Goal: Information Seeking & Learning: Learn about a topic

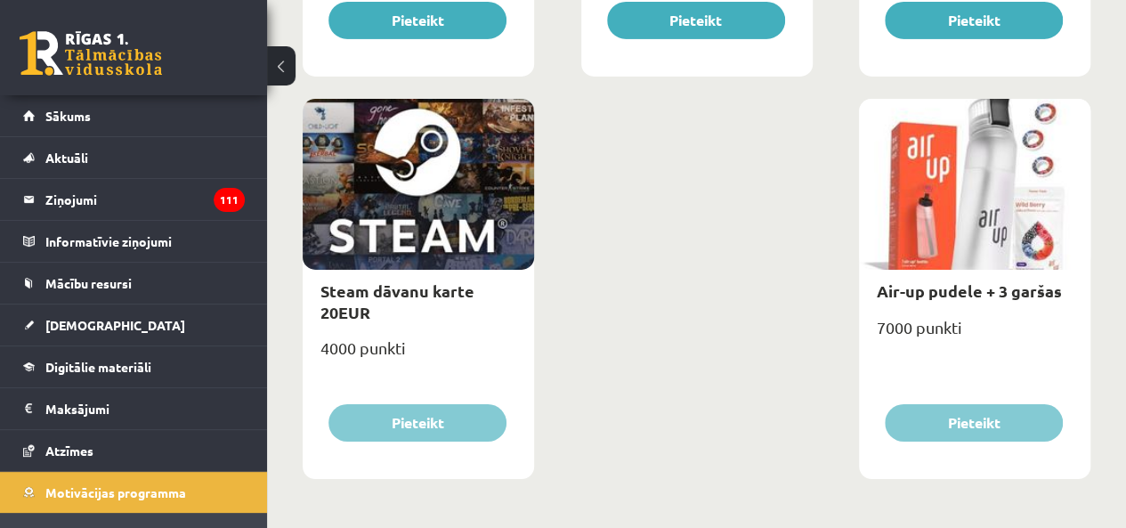
scroll to position [3012, 0]
click at [46, 320] on span "[DEMOGRAPHIC_DATA]" at bounding box center [115, 325] width 140 height 16
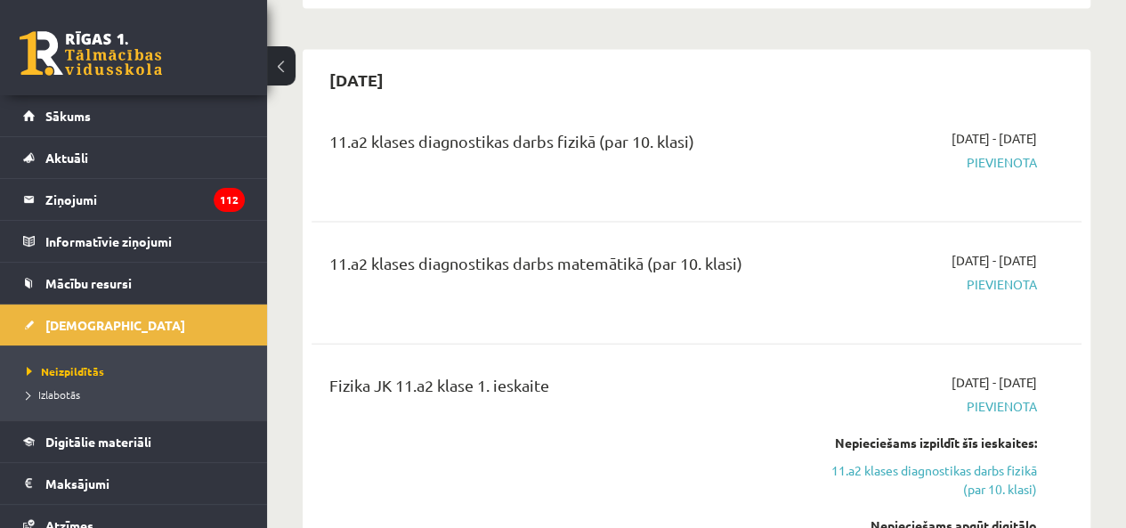
scroll to position [1854, 0]
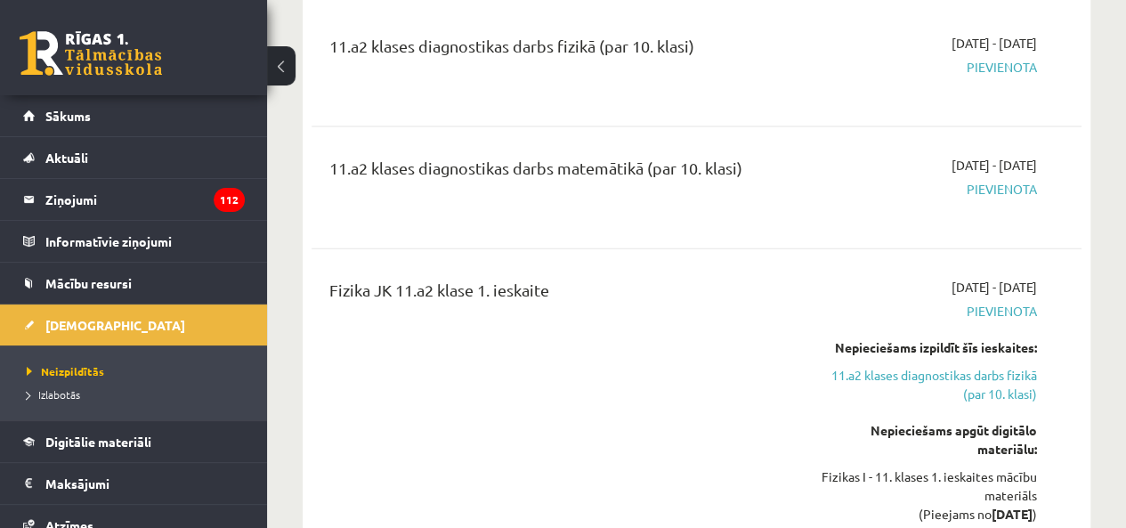
click at [926, 366] on link "11.a2 klases diagnostikas darbs fizikā (par 10. klasi)" at bounding box center [928, 384] width 218 height 37
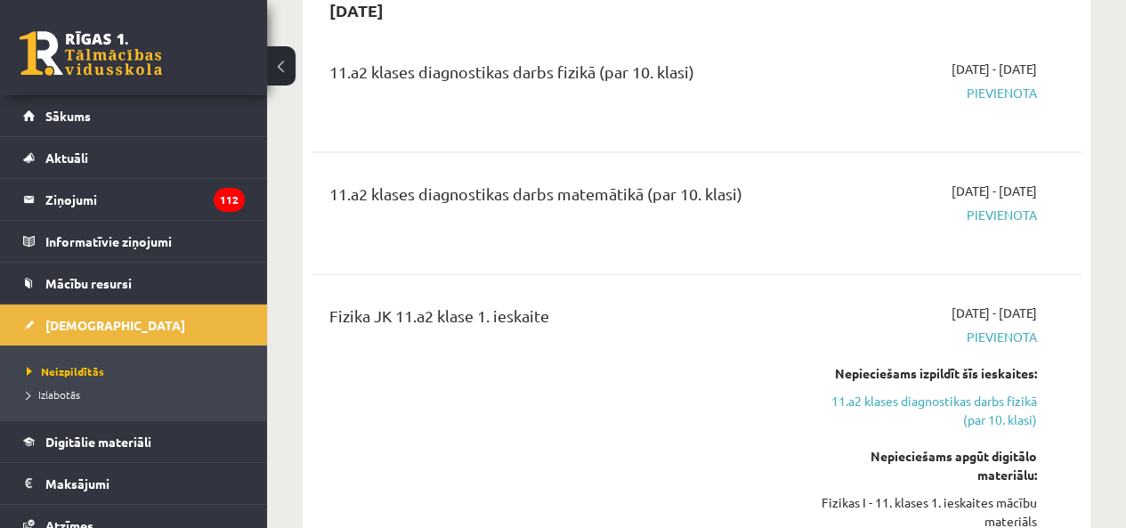
click at [979, 392] on link "11.a2 klases diagnostikas darbs fizikā (par 10. klasi)" at bounding box center [928, 410] width 218 height 37
click at [116, 439] on span "Digitālie materiāli" at bounding box center [98, 442] width 106 height 16
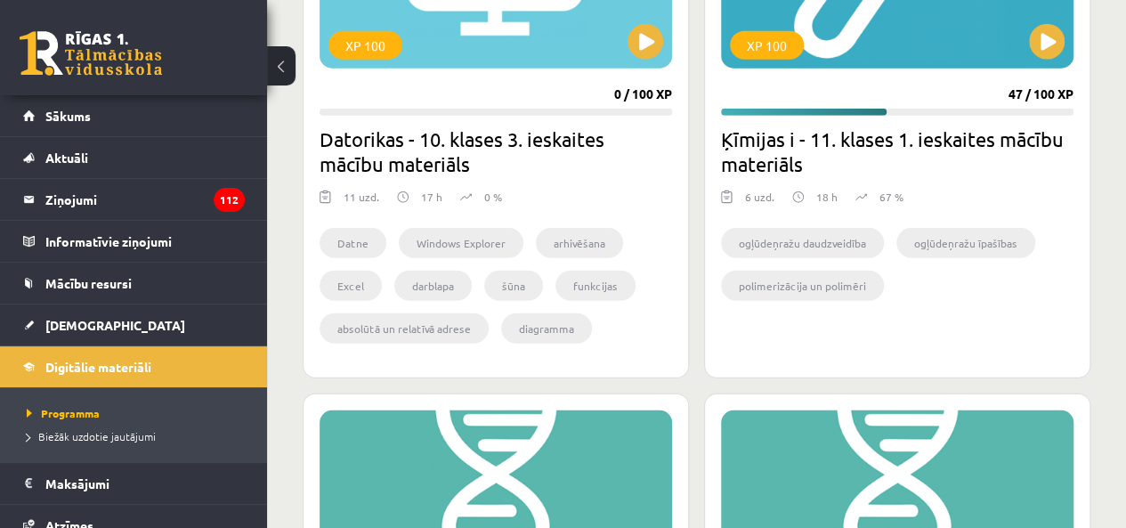
scroll to position [2147, 0]
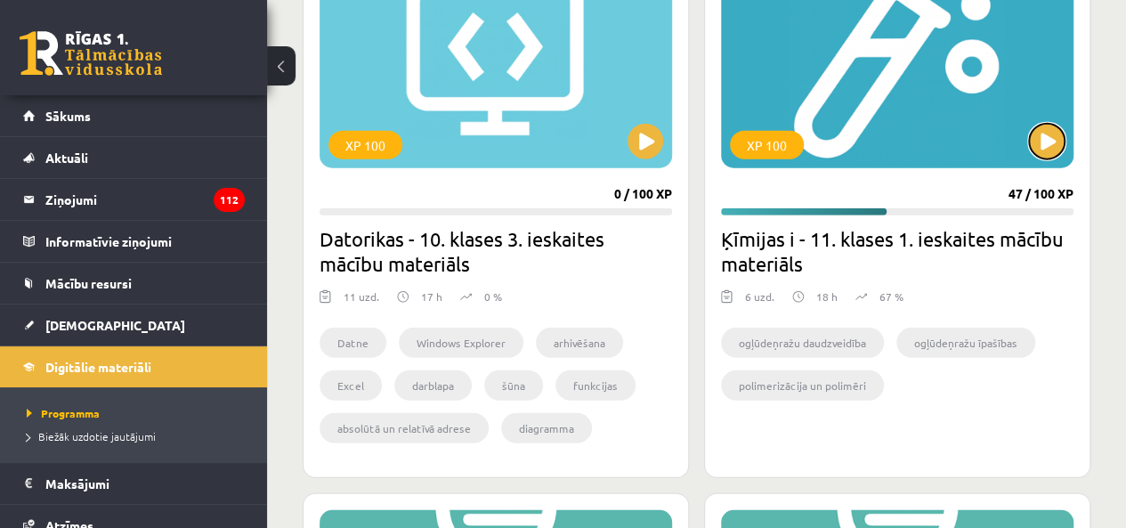
click at [1052, 148] on button at bounding box center [1047, 142] width 36 height 36
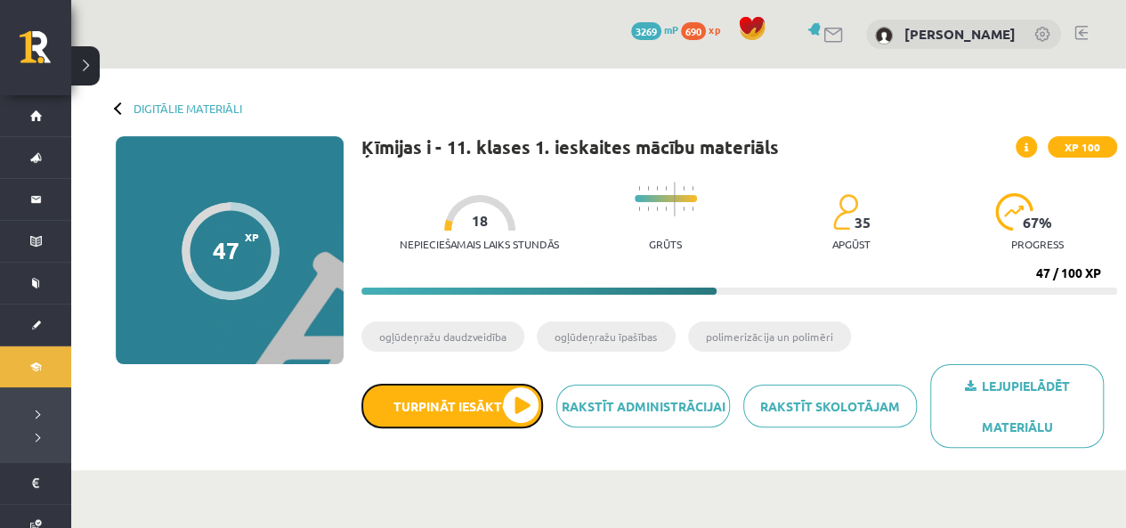
click at [505, 391] on button "Turpināt iesākto" at bounding box center [452, 406] width 182 height 45
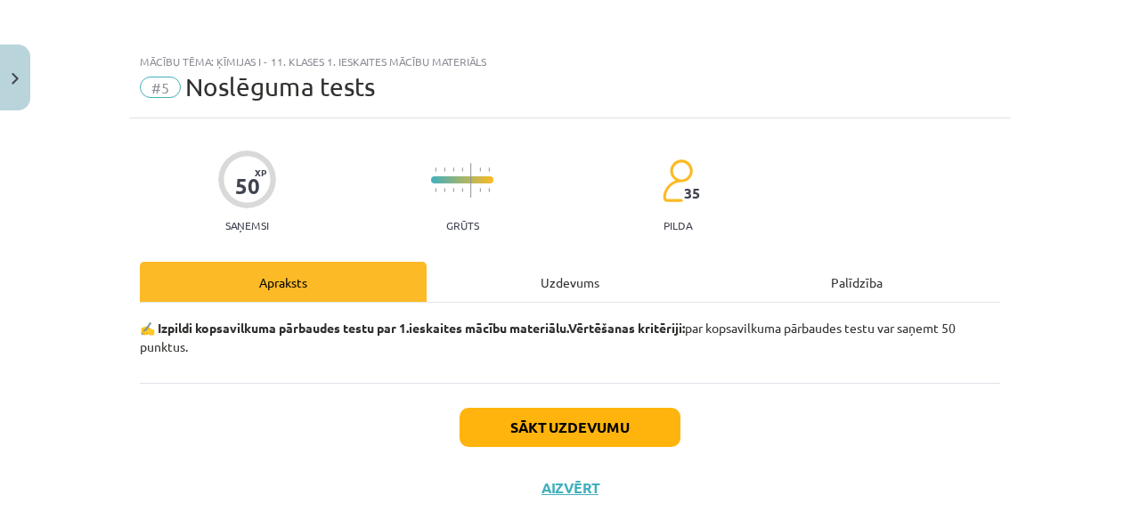
click at [573, 281] on div "Uzdevums" at bounding box center [569, 282] width 287 height 40
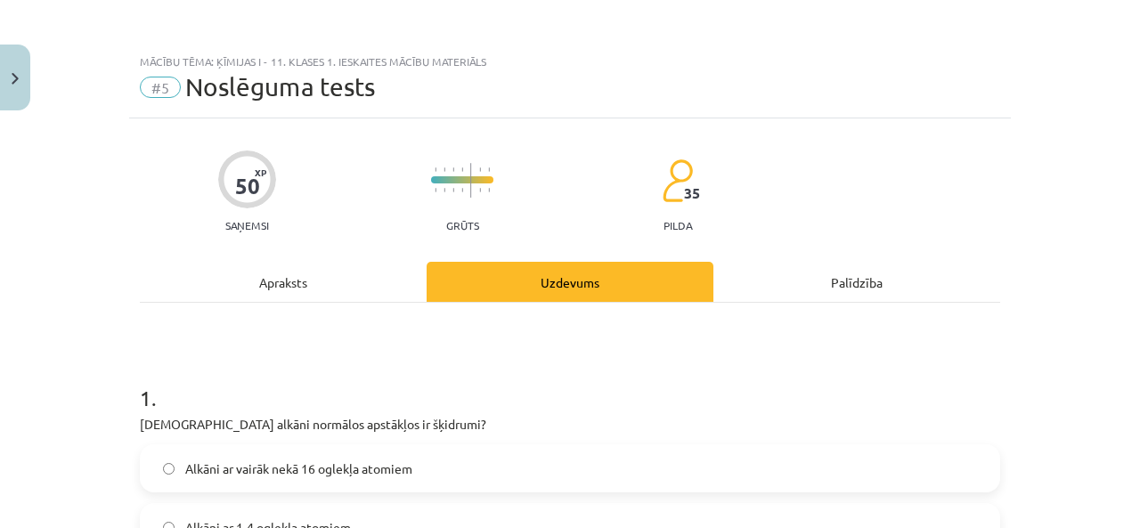
scroll to position [34, 0]
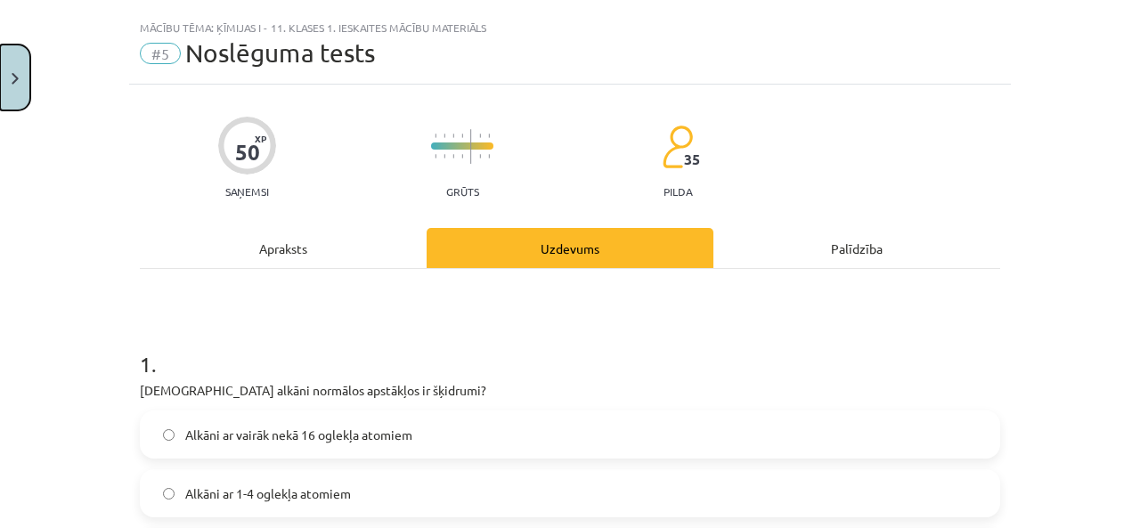
click at [0, 96] on button "Close" at bounding box center [15, 78] width 30 height 66
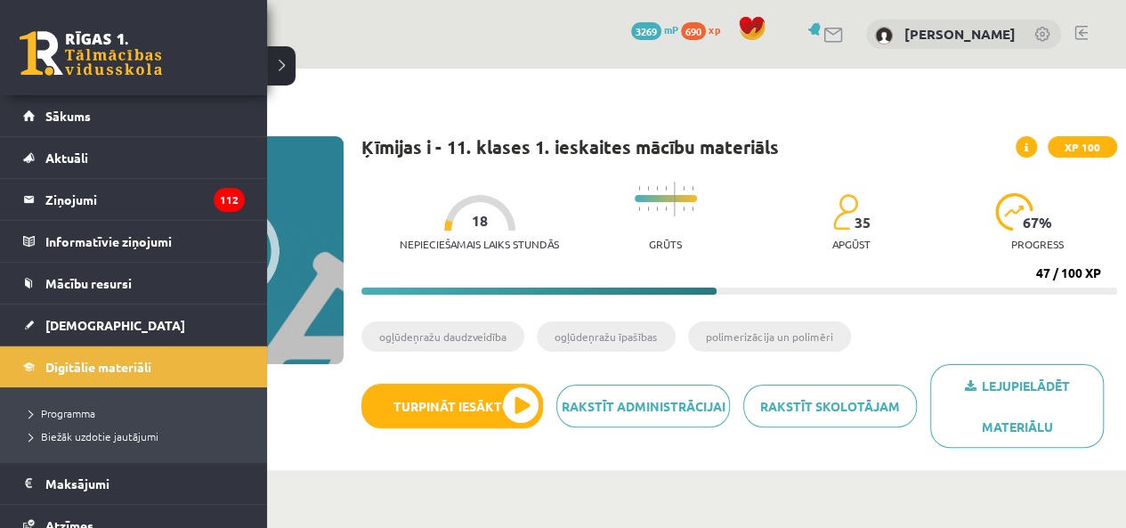
click at [41, 108] on link "Sākums" at bounding box center [134, 115] width 222 height 41
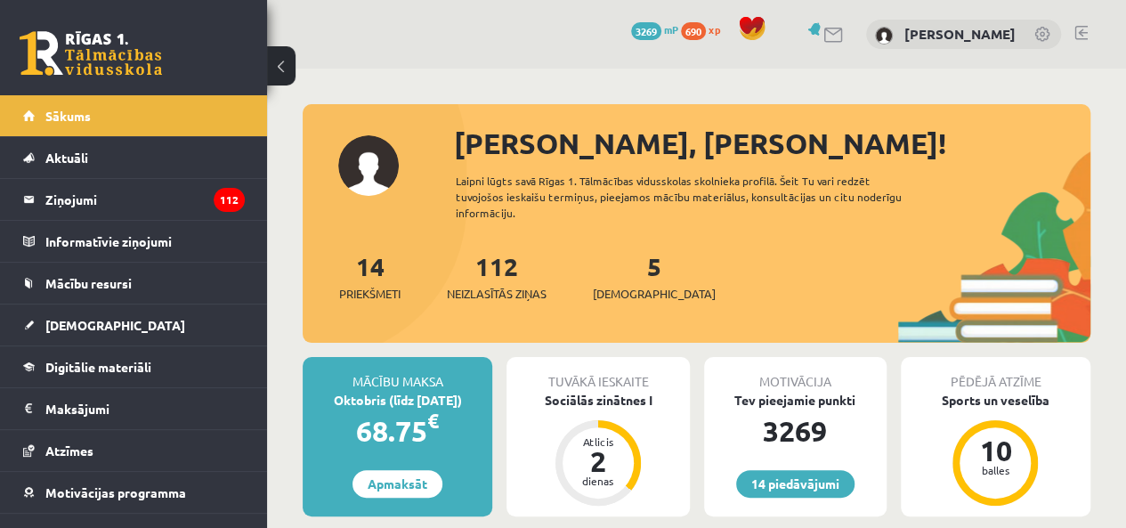
click at [164, 330] on link "[DEMOGRAPHIC_DATA]" at bounding box center [134, 324] width 222 height 41
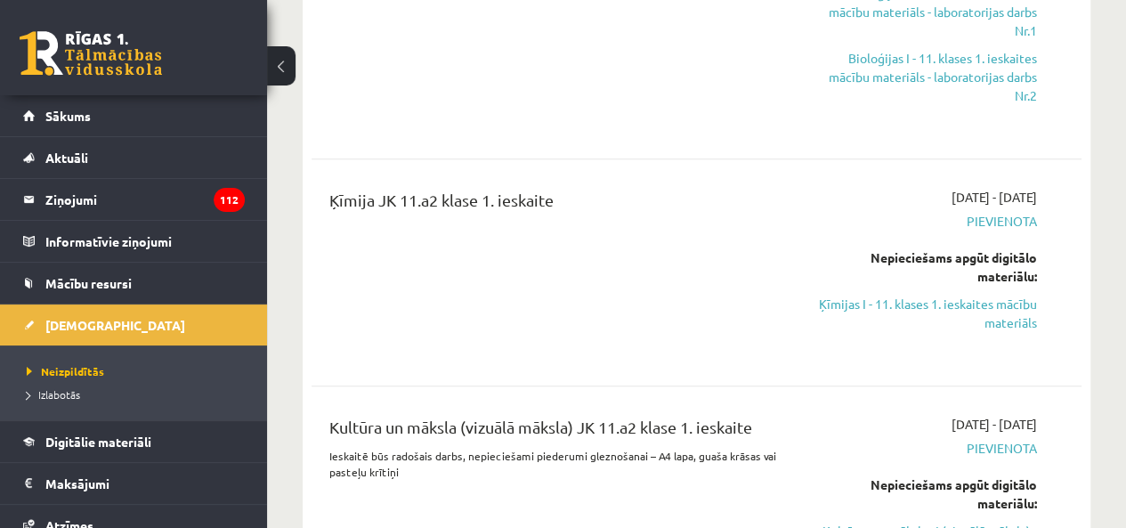
scroll to position [712, 0]
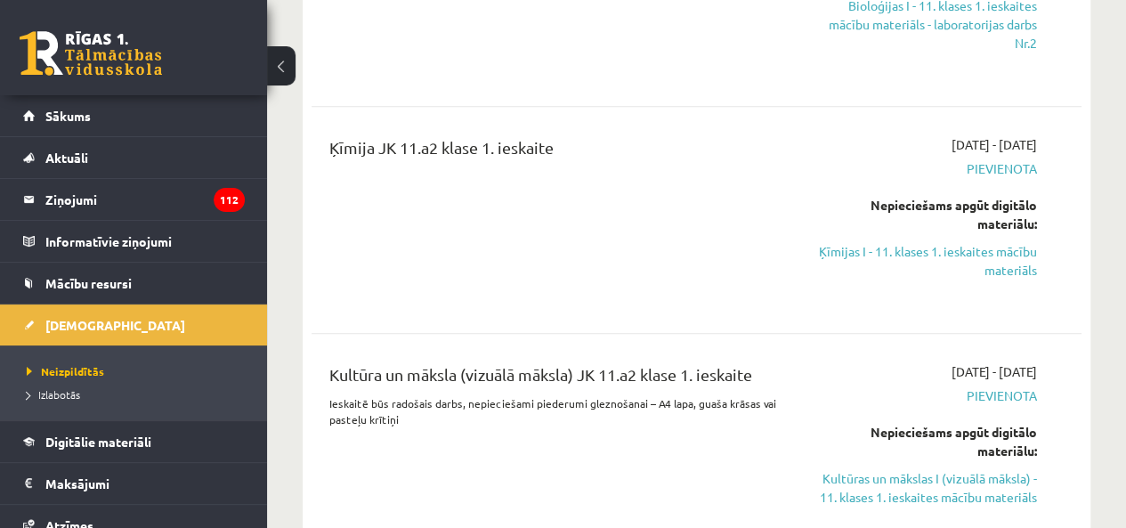
click at [978, 264] on link "Ķīmijas I - 11. klases 1. ieskaites mācību materiāls" at bounding box center [928, 260] width 218 height 37
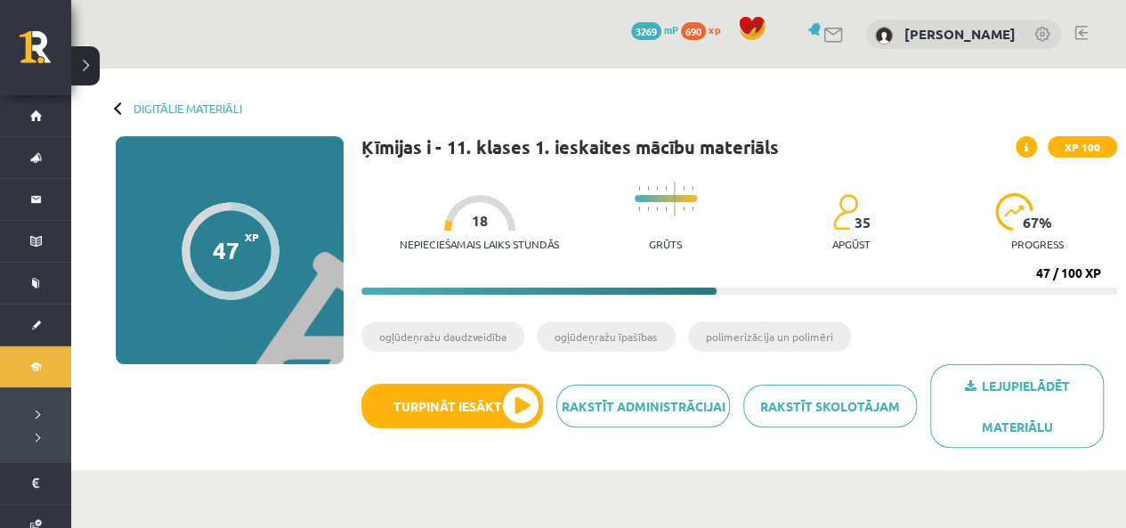
click at [997, 396] on link "Lejupielādēt materiālu" at bounding box center [1017, 406] width 174 height 84
